Goal: Task Accomplishment & Management: Manage account settings

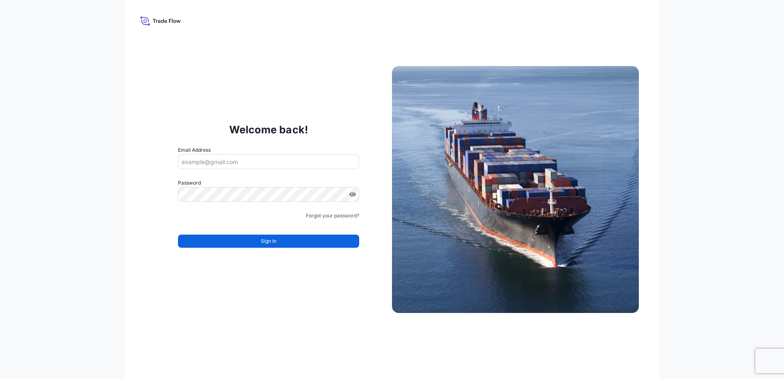
click at [241, 163] on input "Email Address" at bounding box center [268, 161] width 181 height 15
paste input "[PERSON_NAME][EMAIL_ADDRESS][PERSON_NAME][DOMAIN_NAME]"
type input "[PERSON_NAME][EMAIL_ADDRESS][PERSON_NAME][DOMAIN_NAME]"
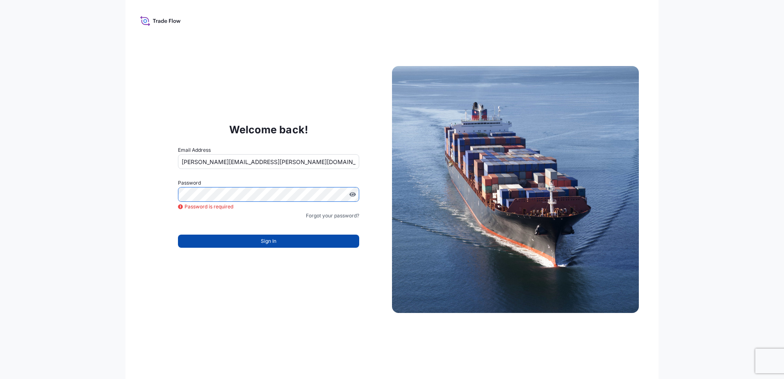
click at [272, 241] on span "Sign In" at bounding box center [269, 241] width 16 height 8
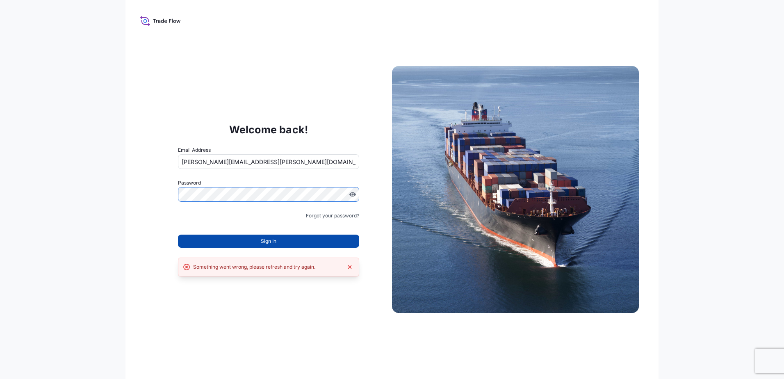
click at [257, 241] on form "Email Address [PERSON_NAME][EMAIL_ADDRESS][PERSON_NAME][DOMAIN_NAME] Password M…" at bounding box center [268, 202] width 181 height 112
click at [258, 242] on button "Sign In" at bounding box center [268, 241] width 181 height 13
click at [239, 239] on button "Sign In" at bounding box center [268, 241] width 181 height 13
